Goal: Download file/media

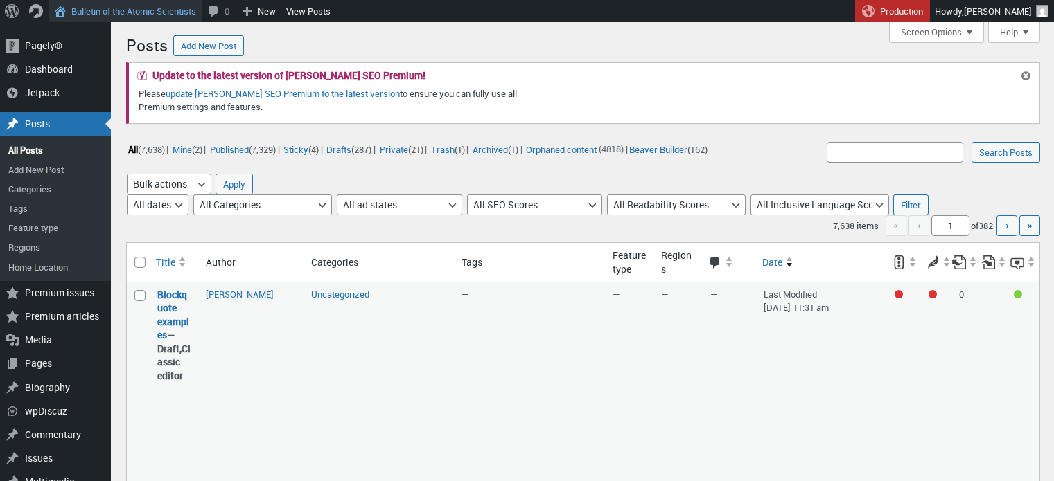
scroll to position [451, 0]
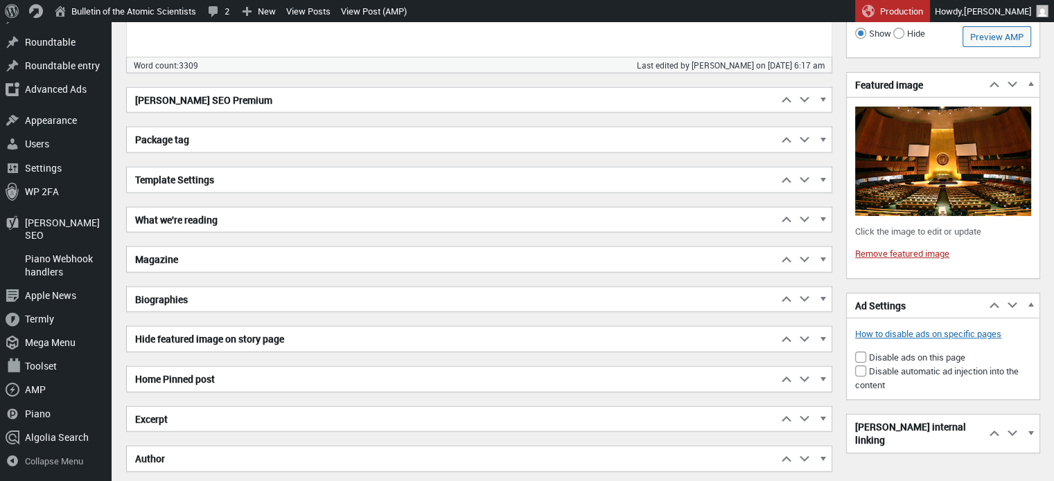
scroll to position [3633, 0]
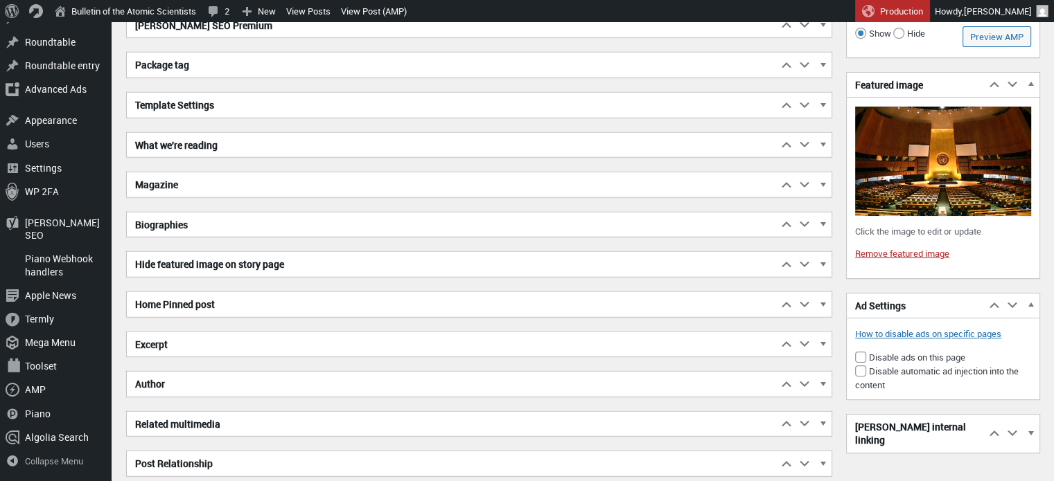
click at [345, 337] on h2 "Excerpt" at bounding box center [452, 345] width 650 height 25
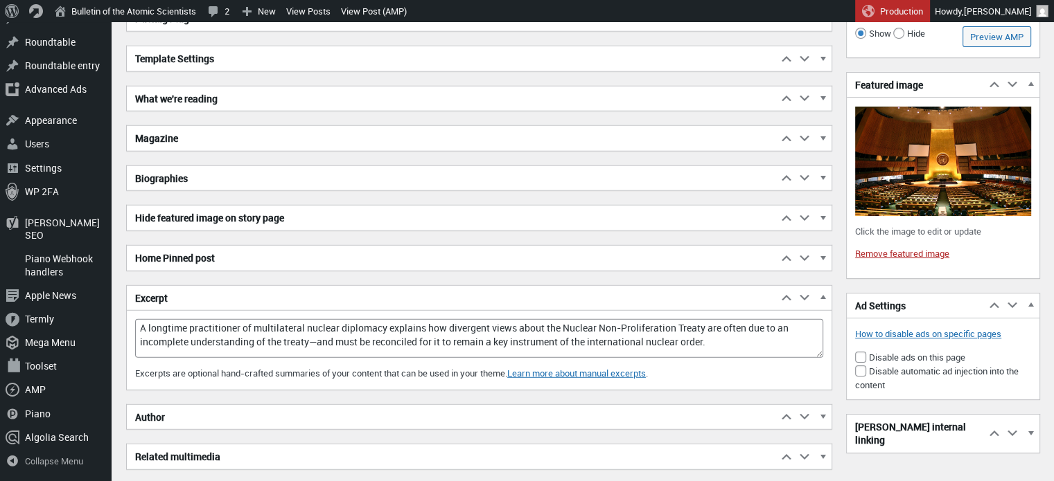
scroll to position [3680, 0]
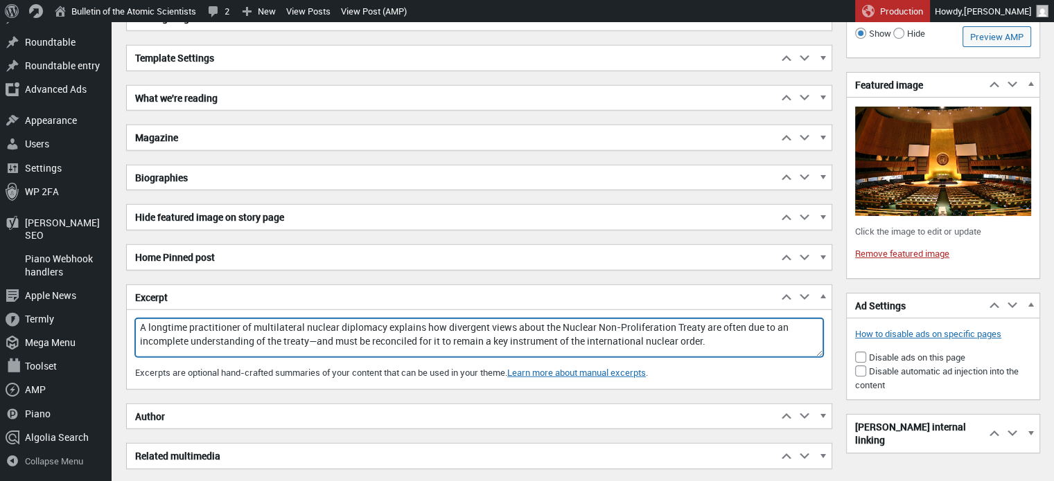
drag, startPoint x: 718, startPoint y: 336, endPoint x: 130, endPoint y: 312, distance: 587.9
click at [130, 312] on div "Excerpt Move up Move Excerpt box up Move down Move Excerpt box down Toggle pane…" at bounding box center [479, 337] width 706 height 105
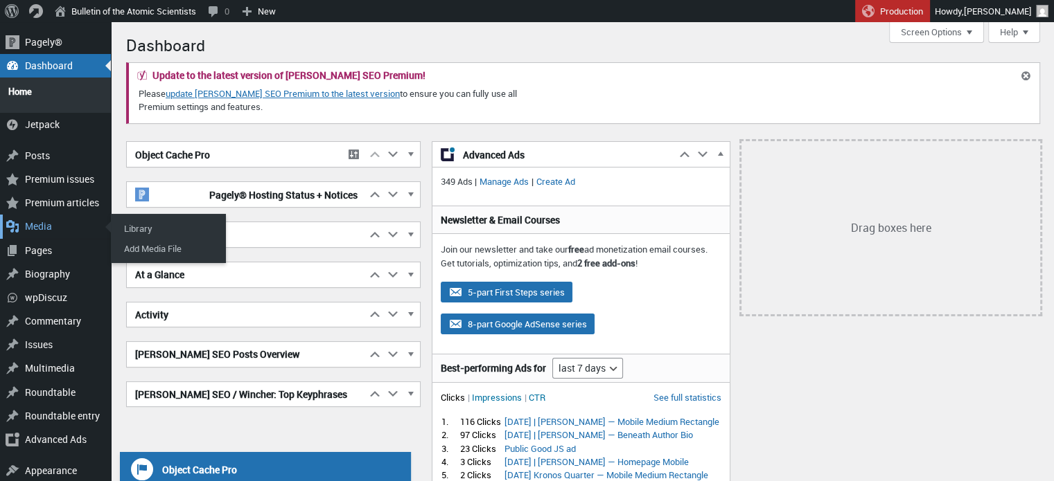
click at [39, 224] on div "Media" at bounding box center [55, 227] width 111 height 24
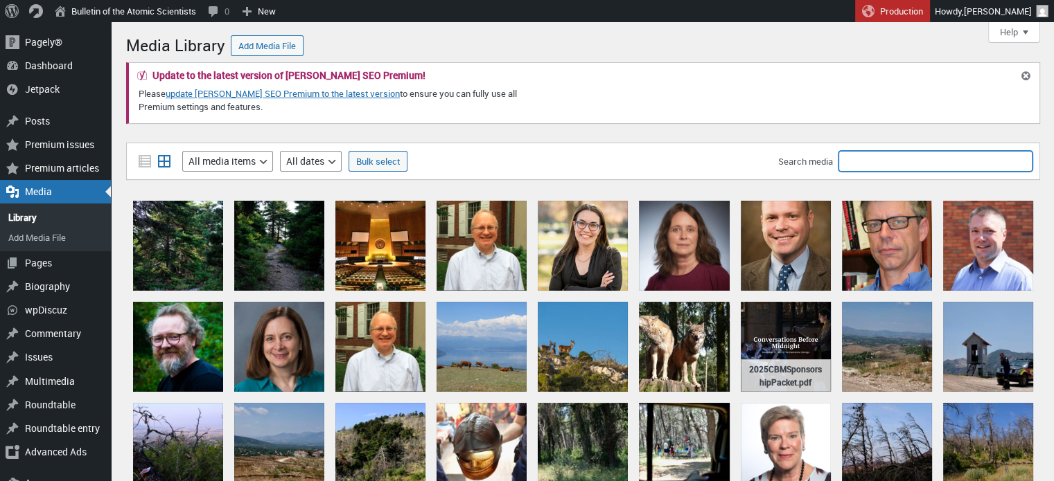
click at [862, 162] on input "Search media" at bounding box center [935, 161] width 194 height 21
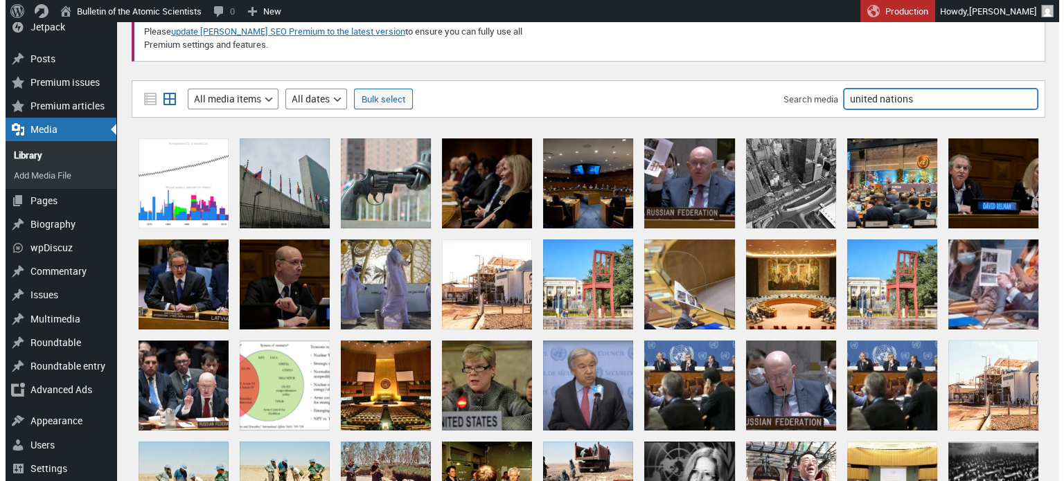
scroll to position [69, 0]
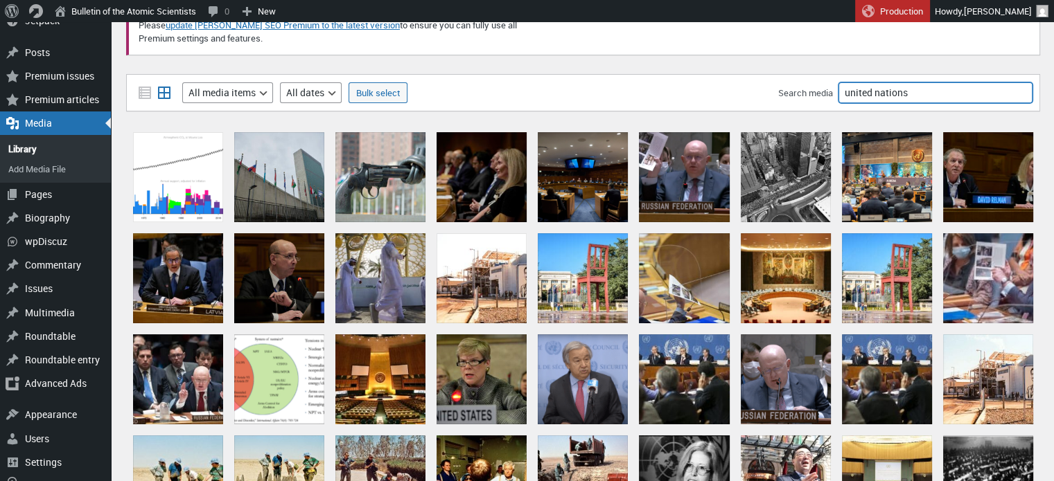
type input "united nations"
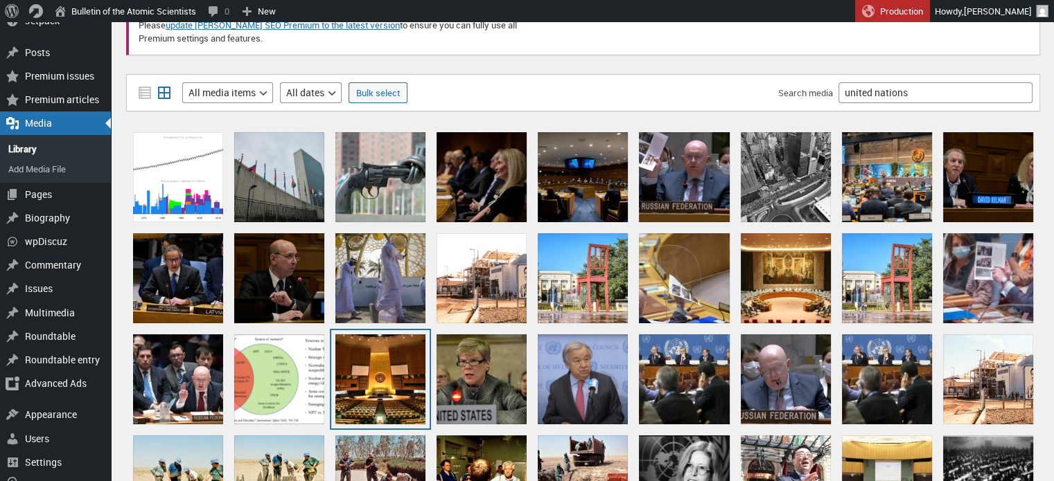
click at [398, 371] on div "UN General Assembly Hall" at bounding box center [380, 380] width 90 height 90
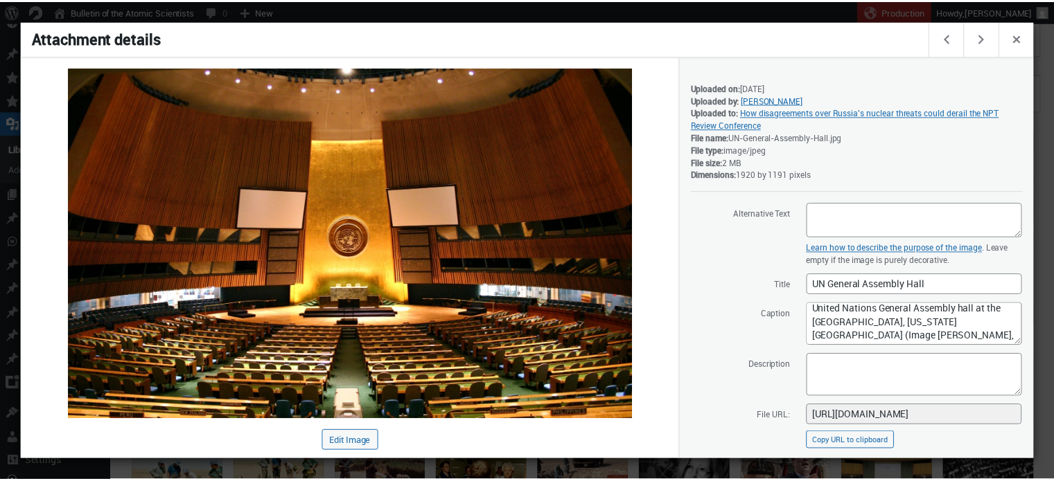
scroll to position [168, 0]
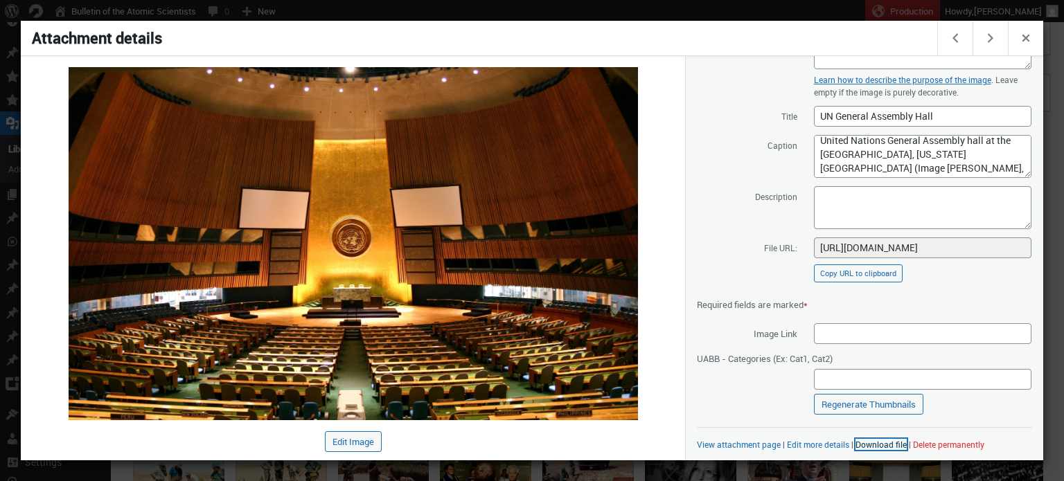
click at [892, 447] on link "Download file" at bounding box center [881, 444] width 51 height 11
click at [139, 5] on div at bounding box center [532, 240] width 1064 height 481
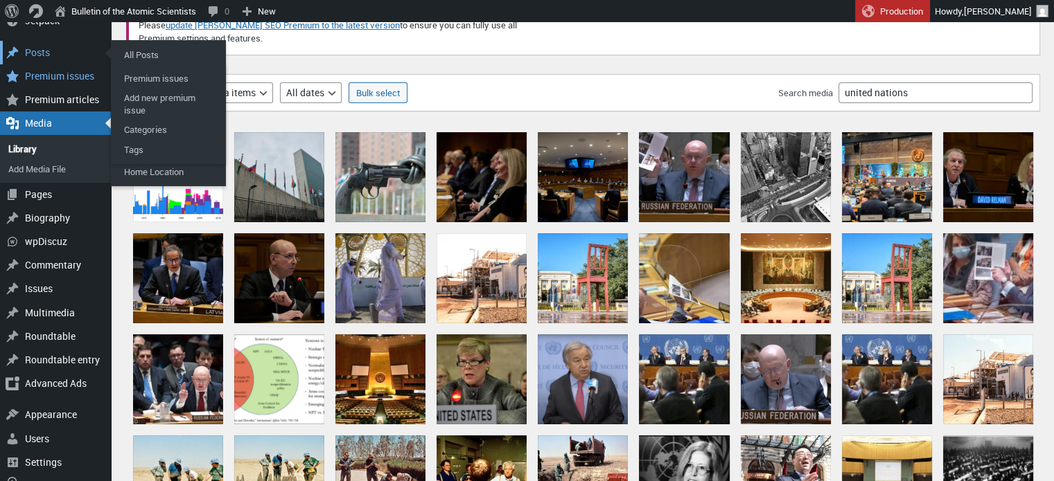
click at [53, 57] on div "Posts" at bounding box center [55, 53] width 111 height 24
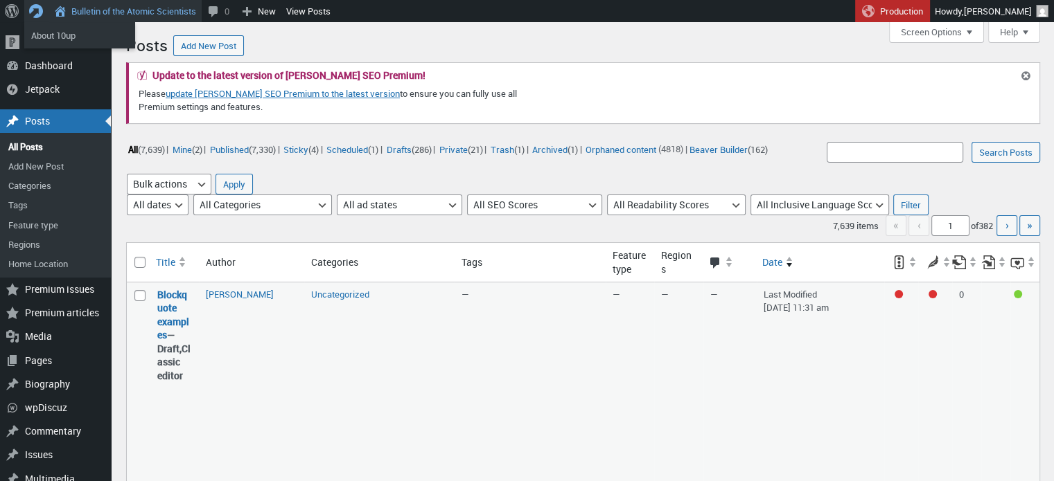
click at [109, 12] on link "Bulletin of the Atomic Scientists" at bounding box center [124, 11] width 153 height 22
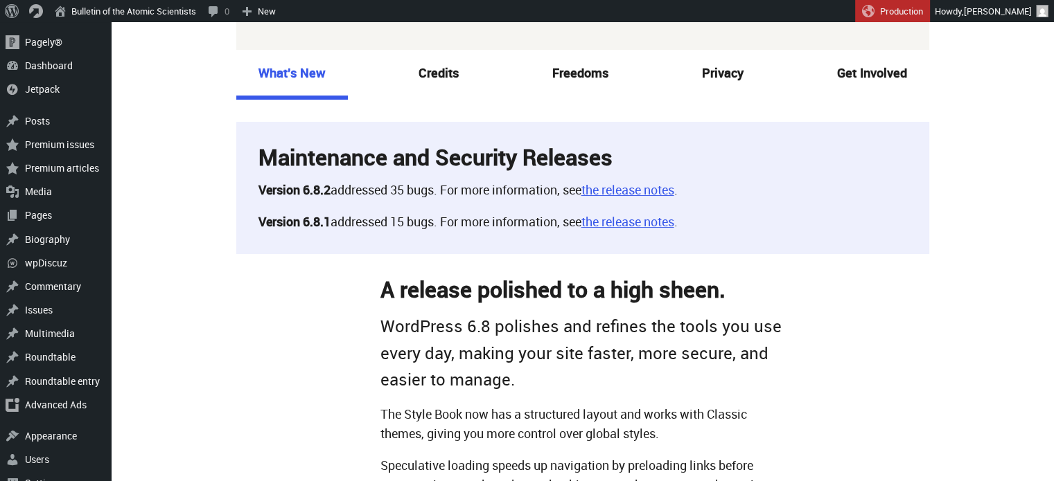
scroll to position [89, 0]
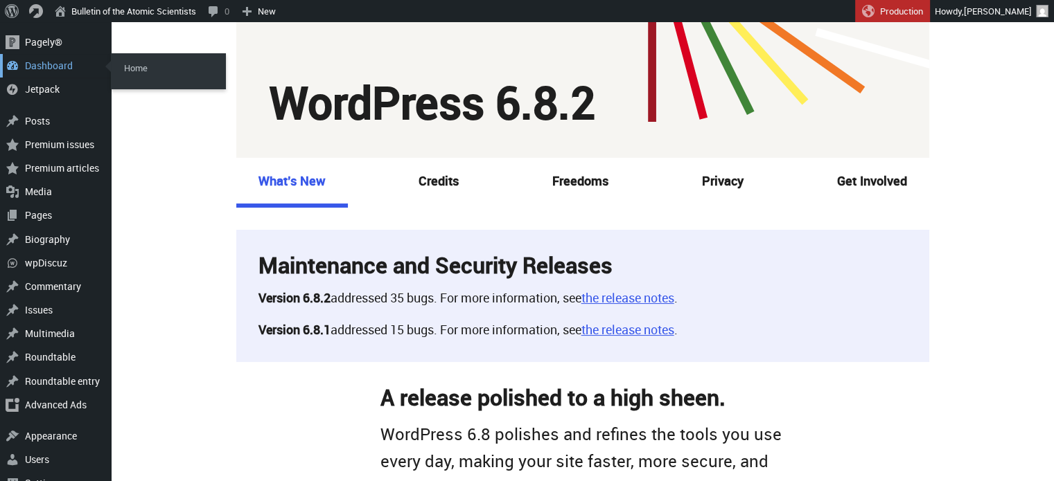
click at [48, 62] on div "Dashboard" at bounding box center [55, 66] width 111 height 24
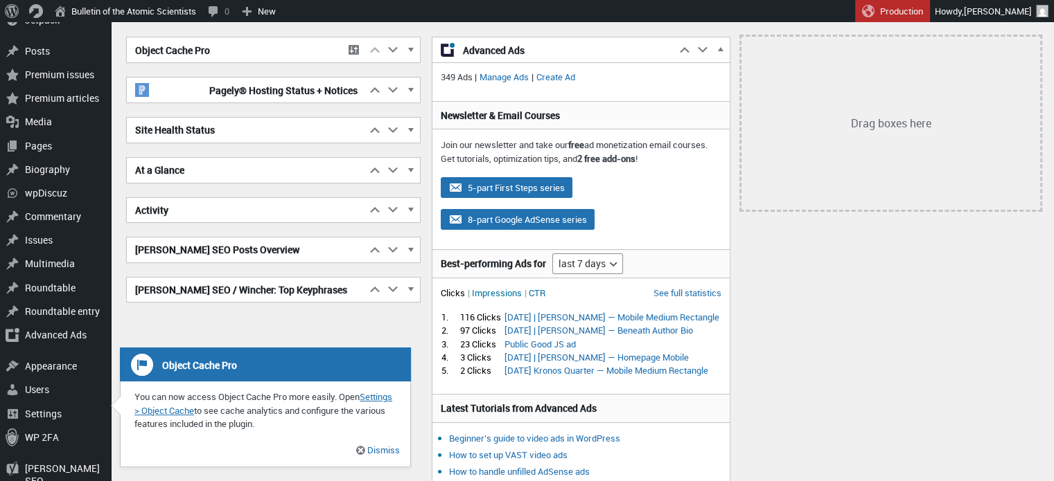
scroll to position [96, 0]
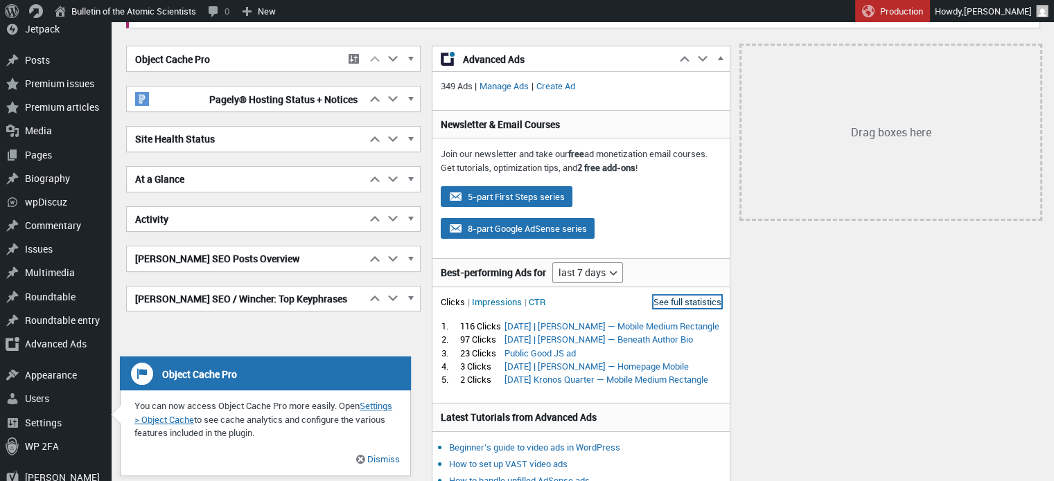
click at [704, 299] on link "See full statistics" at bounding box center [687, 302] width 68 height 12
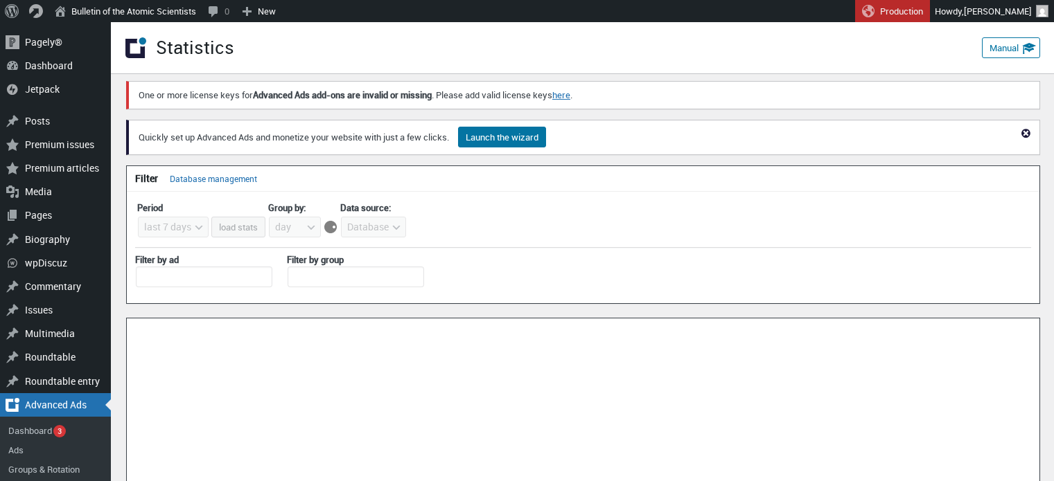
select select "last7days"
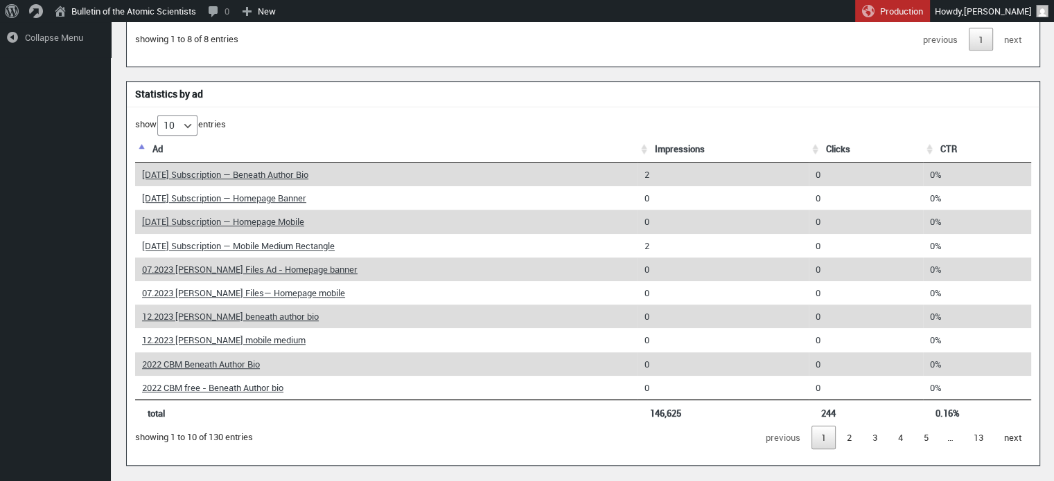
scroll to position [925, 0]
